Goal: Task Accomplishment & Management: Manage account settings

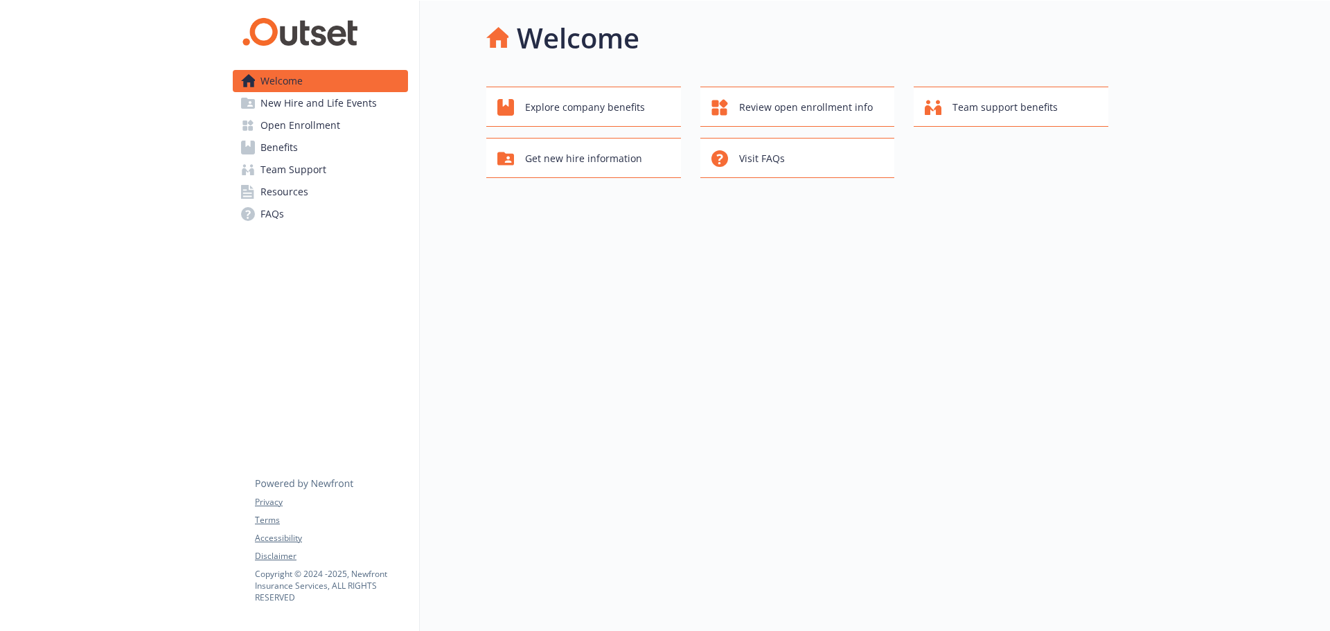
click at [333, 115] on span "Open Enrollment" at bounding box center [300, 125] width 80 height 22
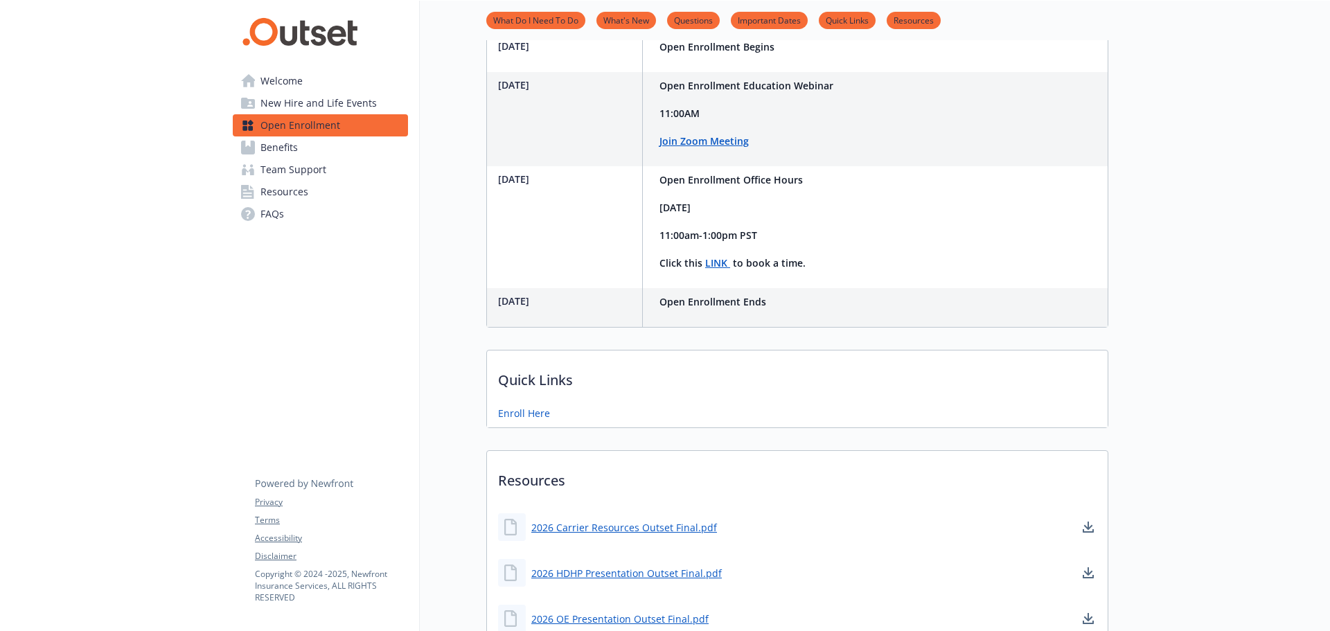
scroll to position [511, 0]
